Goal: Task Accomplishment & Management: Manage account settings

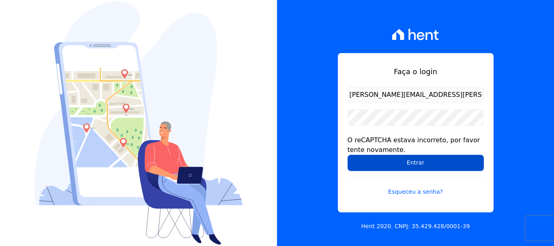
click at [396, 158] on input "Entrar" at bounding box center [416, 163] width 136 height 16
click at [373, 166] on input "Entrar" at bounding box center [416, 163] width 136 height 16
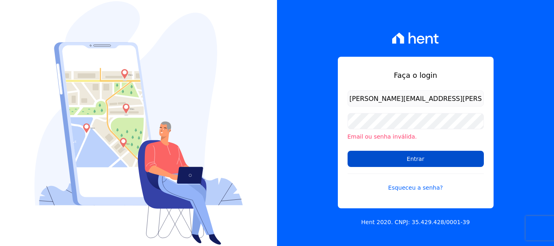
click at [415, 155] on input "Entrar" at bounding box center [416, 159] width 136 height 16
